Goal: Transaction & Acquisition: Book appointment/travel/reservation

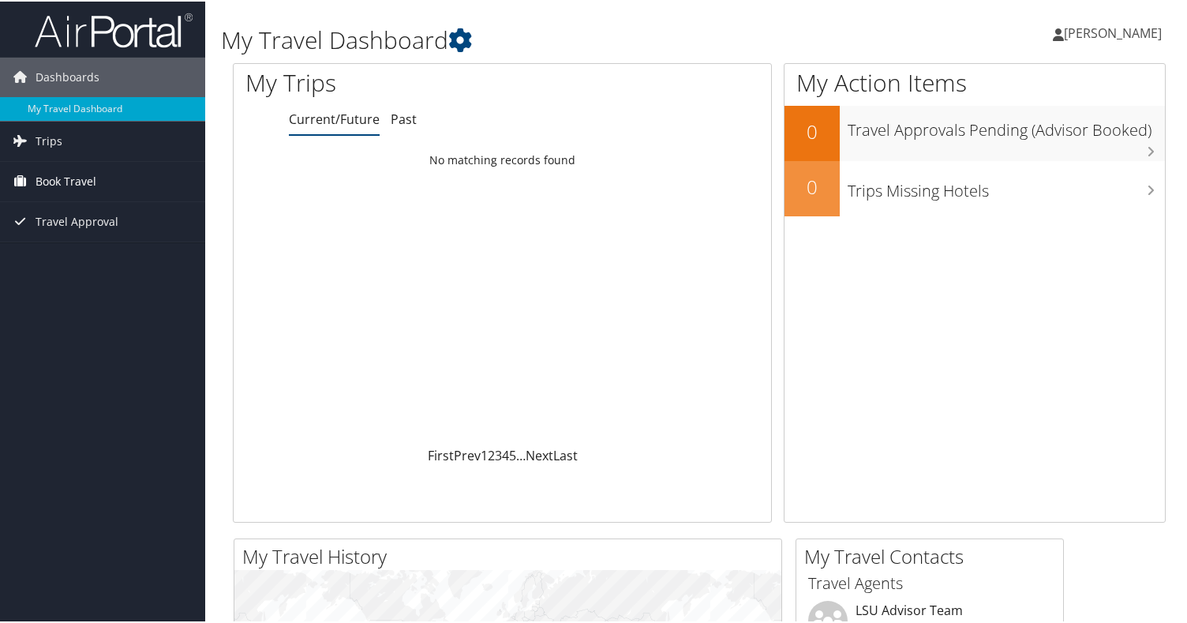
click at [73, 183] on span "Book Travel" at bounding box center [66, 179] width 61 height 39
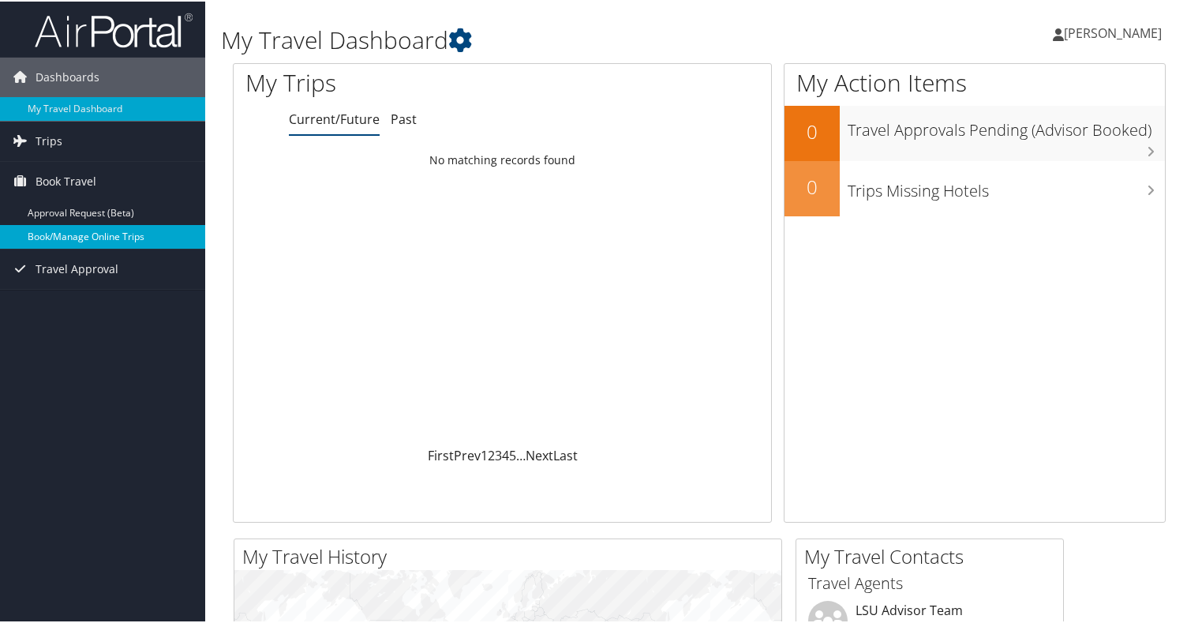
click at [97, 238] on link "Book/Manage Online Trips" at bounding box center [102, 235] width 205 height 24
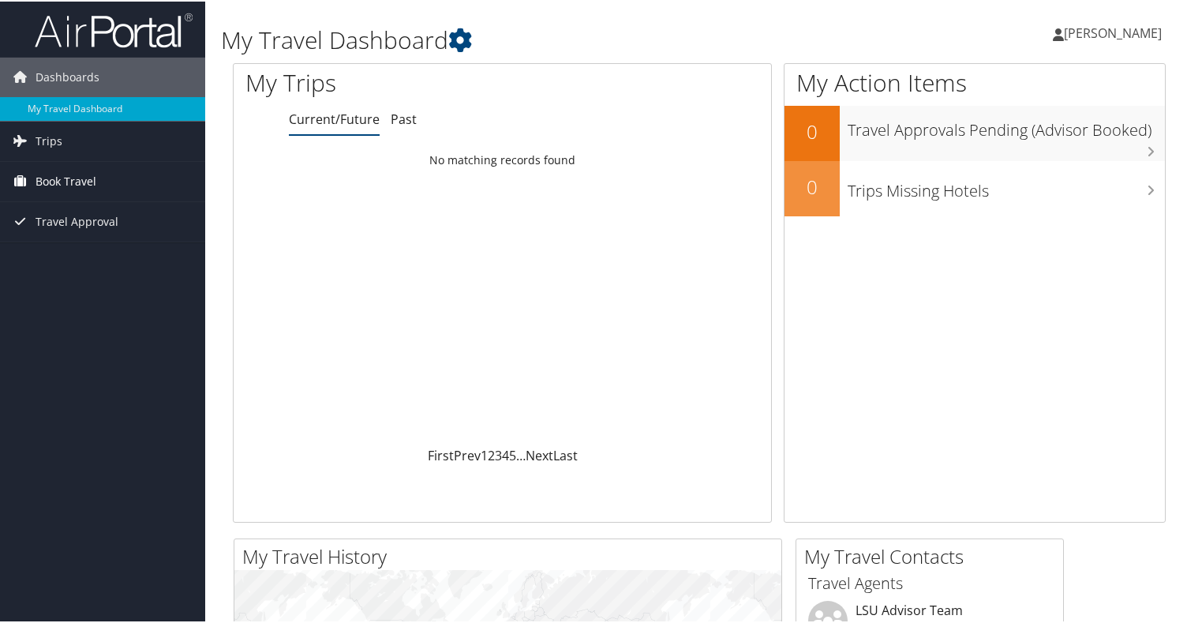
click at [73, 180] on span "Book Travel" at bounding box center [66, 179] width 61 height 39
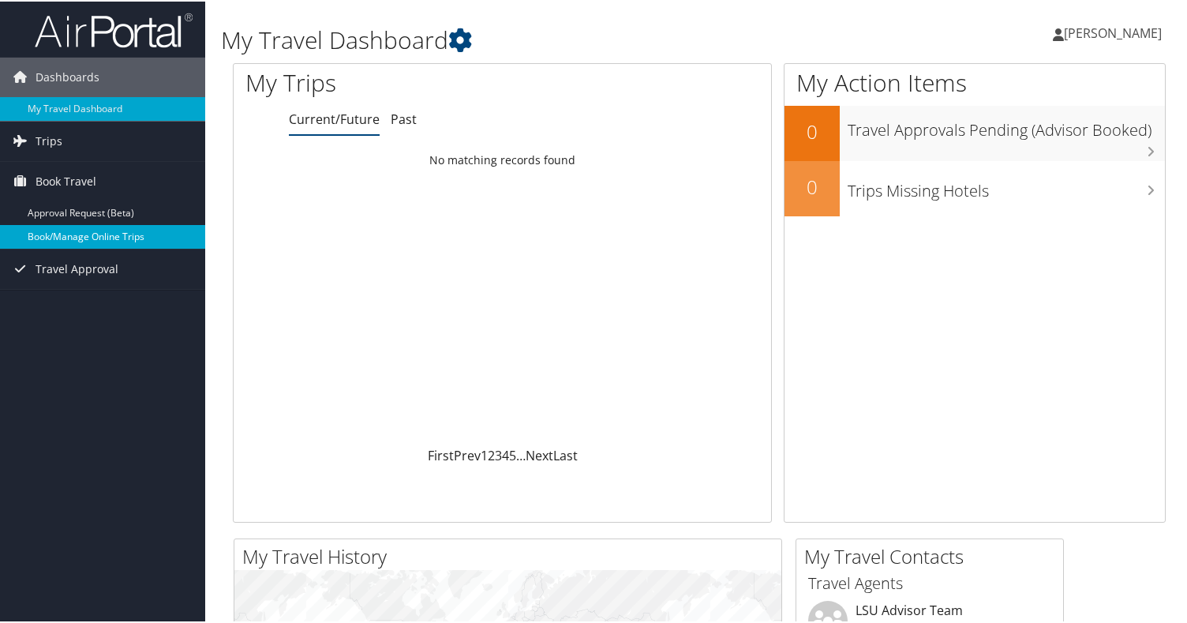
click at [90, 236] on link "Book/Manage Online Trips" at bounding box center [102, 235] width 205 height 24
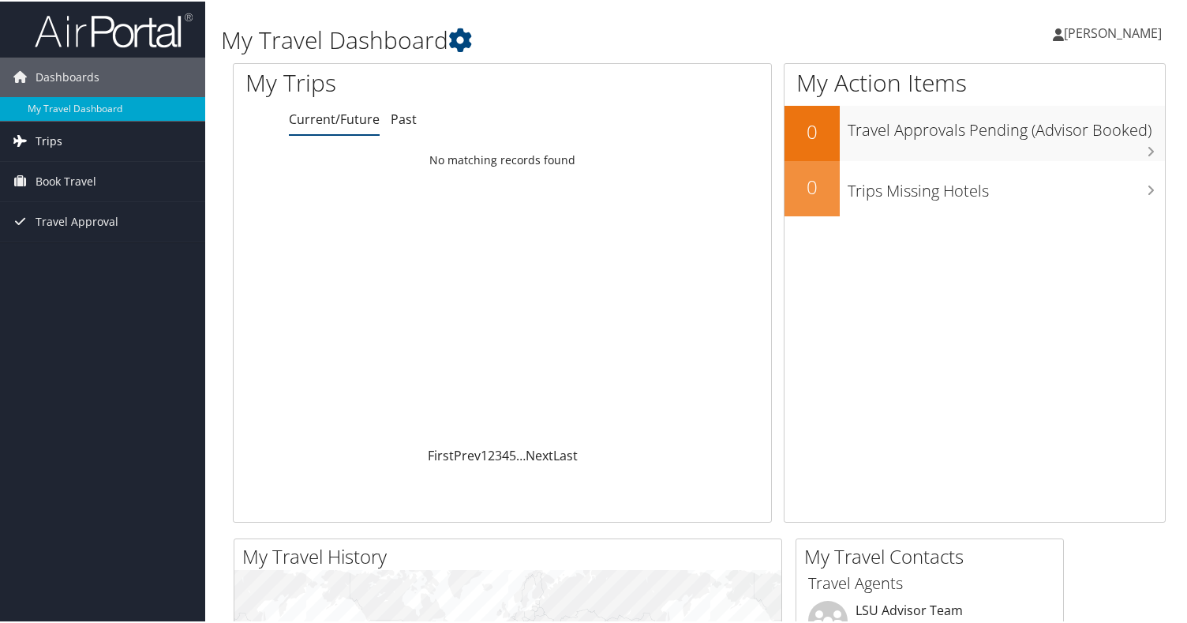
click at [51, 141] on span "Trips" at bounding box center [49, 139] width 27 height 39
click at [74, 251] on span "Book Travel" at bounding box center [66, 250] width 61 height 39
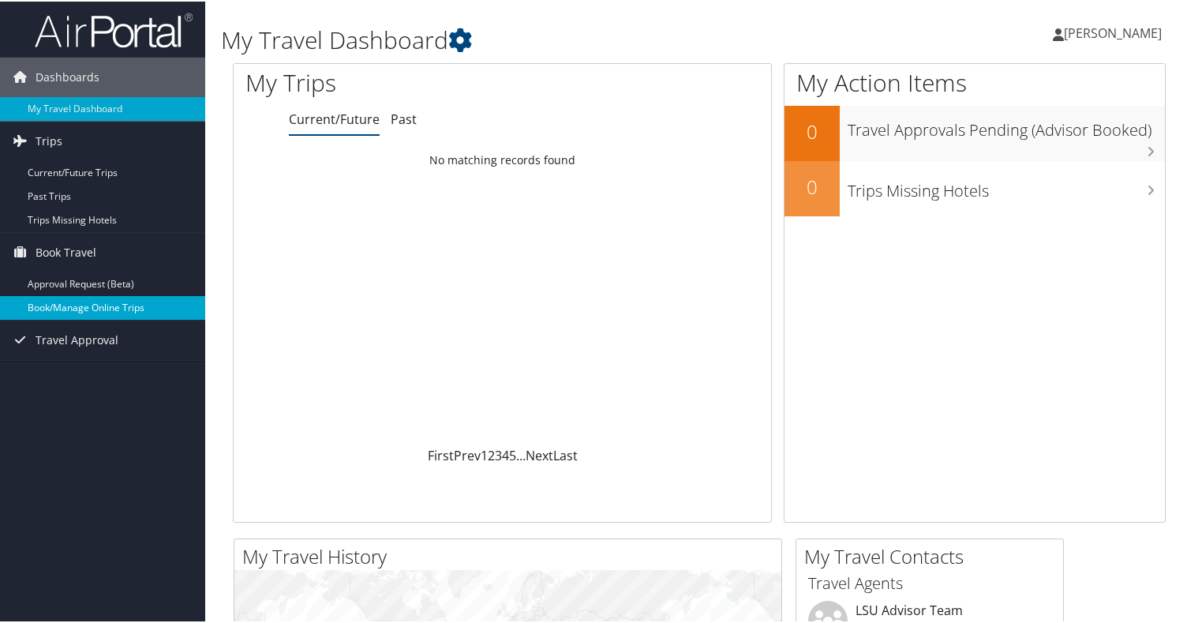
click at [77, 313] on link "Book/Manage Online Trips" at bounding box center [102, 306] width 205 height 24
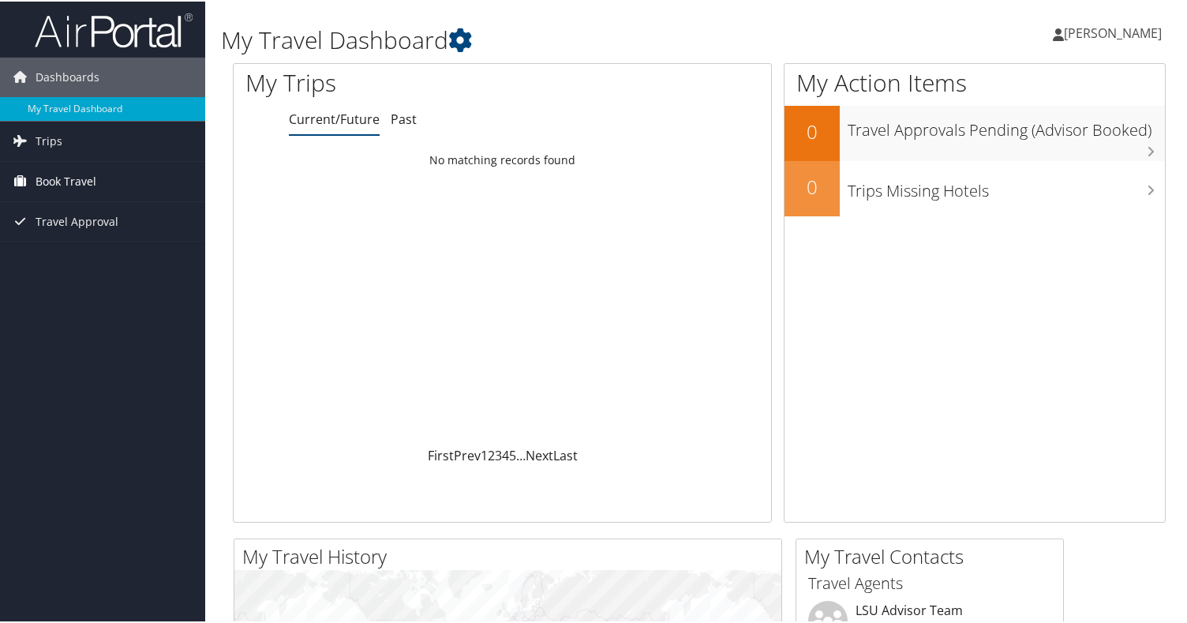
click at [63, 180] on span "Book Travel" at bounding box center [66, 179] width 61 height 39
click at [52, 140] on span "Trips" at bounding box center [49, 139] width 27 height 39
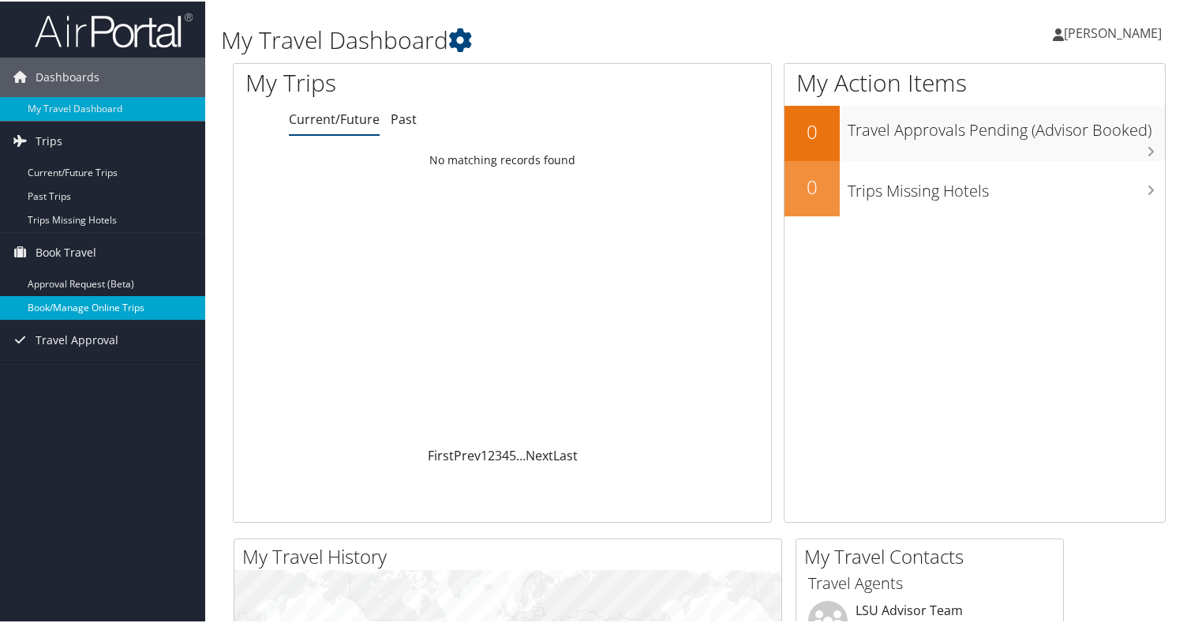
click at [84, 306] on link "Book/Manage Online Trips" at bounding box center [102, 306] width 205 height 24
